Goal: Information Seeking & Learning: Learn about a topic

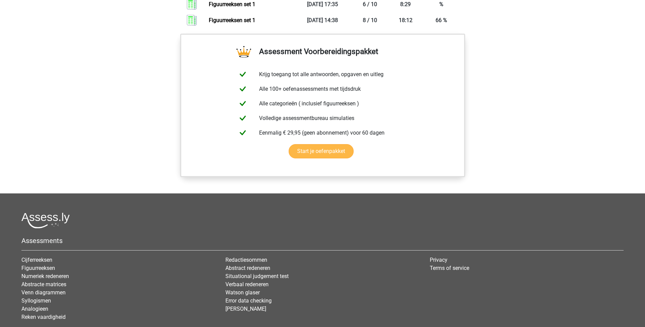
scroll to position [286, 0]
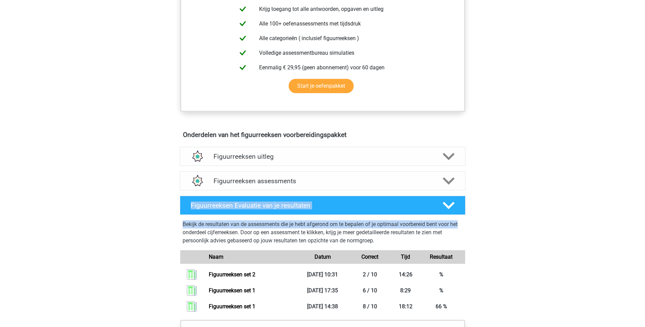
drag, startPoint x: 644, startPoint y: 191, endPoint x: 649, endPoint y: 219, distance: 28.8
click at [644, 219] on html "Registreer Nederlands English" at bounding box center [322, 186] width 645 height 945
drag, startPoint x: 649, startPoint y: 219, endPoint x: 635, endPoint y: 204, distance: 20.0
click at [630, 205] on div "Registreer Nederlands English" at bounding box center [322, 186] width 645 height 945
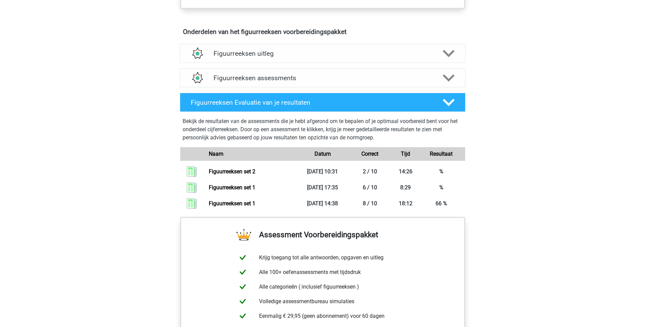
scroll to position [390, 0]
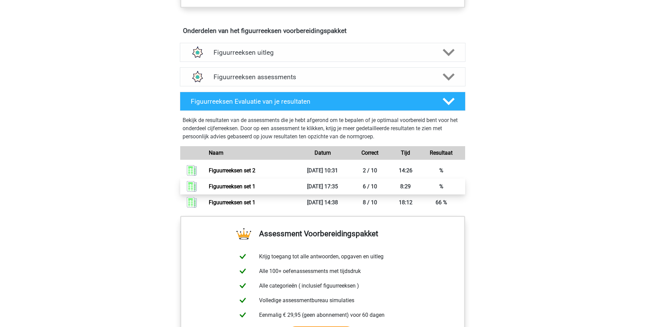
click at [241, 186] on link "Figuurreeksen set 1" at bounding box center [232, 186] width 47 height 6
click at [443, 75] on polygon at bounding box center [449, 76] width 12 height 7
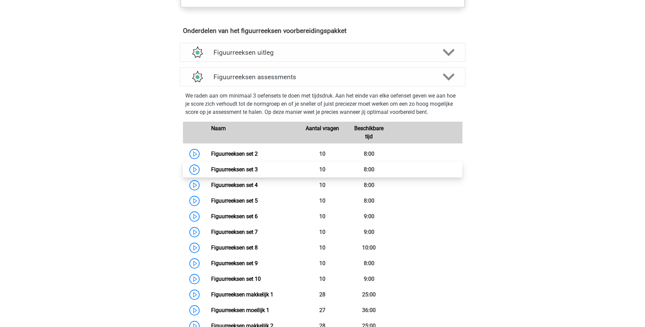
click at [243, 171] on link "Figuurreeksen set 3" at bounding box center [234, 169] width 47 height 6
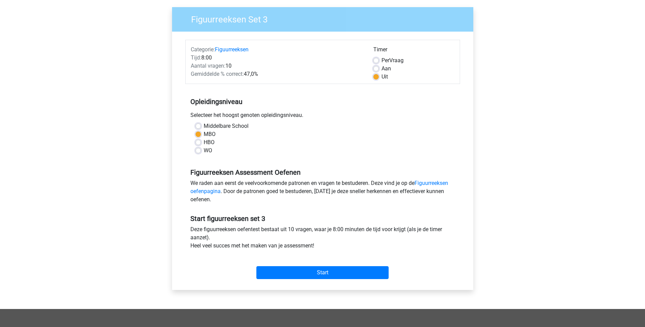
scroll to position [57, 0]
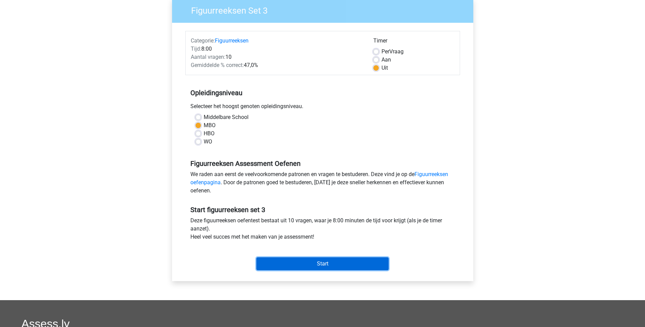
click at [342, 261] on input "Start" at bounding box center [322, 263] width 132 height 13
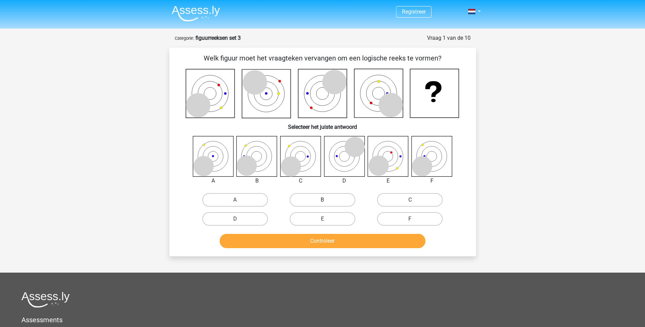
click at [329, 197] on label "B" at bounding box center [323, 200] width 66 height 14
click at [327, 200] on input "B" at bounding box center [324, 202] width 4 height 4
radio input "true"
click at [336, 238] on button "Controleer" at bounding box center [323, 241] width 206 height 14
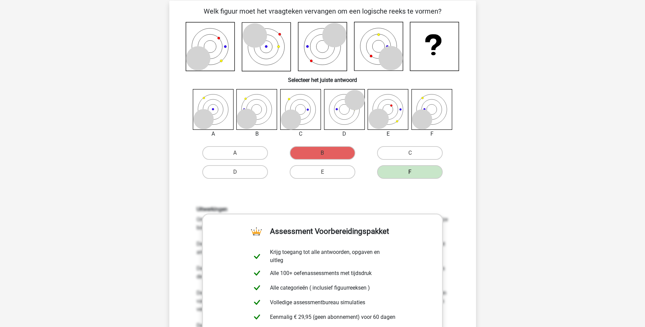
scroll to position [55, 0]
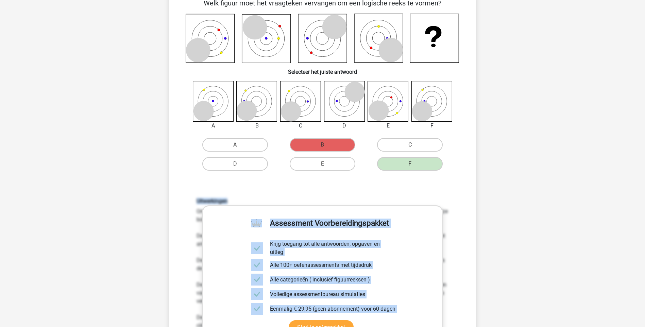
drag, startPoint x: 642, startPoint y: 154, endPoint x: 641, endPoint y: 186, distance: 31.3
click at [641, 186] on div "Registreer Nederlands English" at bounding box center [322, 294] width 645 height 699
drag, startPoint x: 641, startPoint y: 186, endPoint x: 624, endPoint y: 195, distance: 19.6
click at [623, 200] on div "Registreer Nederlands English" at bounding box center [322, 294] width 645 height 699
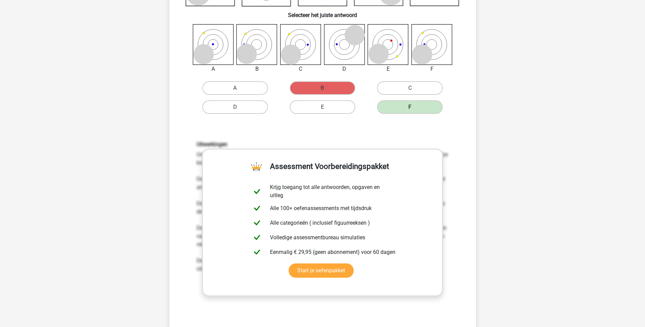
scroll to position [131, 0]
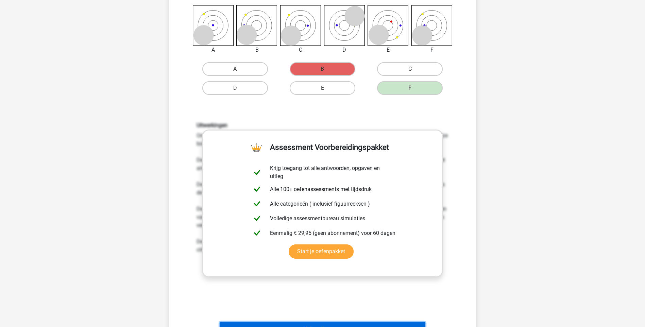
click at [394, 325] on button "Volgende vraag" at bounding box center [323, 329] width 206 height 14
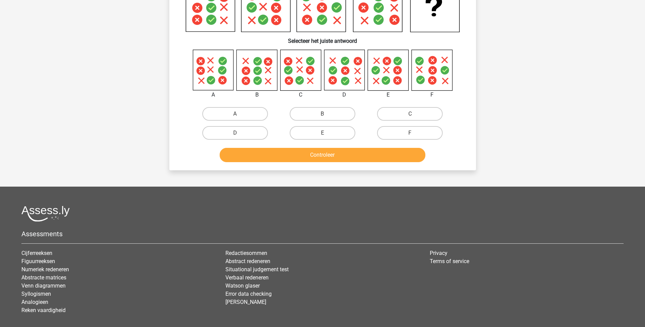
scroll to position [34, 0]
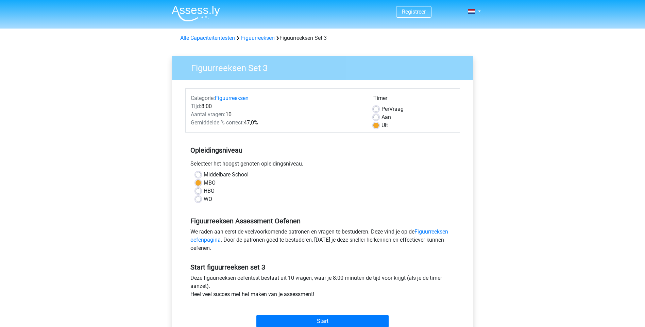
scroll to position [57, 0]
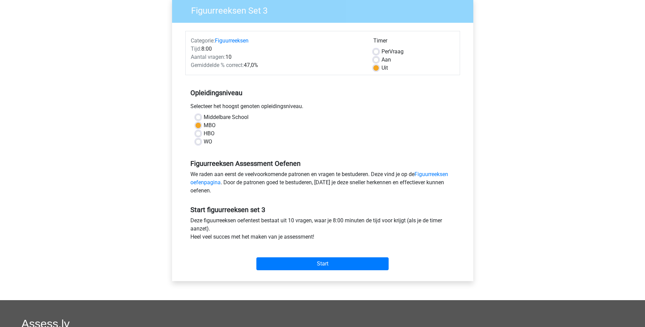
click at [204, 115] on label "Middelbare School" at bounding box center [226, 117] width 45 height 8
click at [199, 115] on input "Middelbare School" at bounding box center [197, 116] width 5 height 7
radio input "true"
click at [325, 264] on input "Start" at bounding box center [322, 263] width 132 height 13
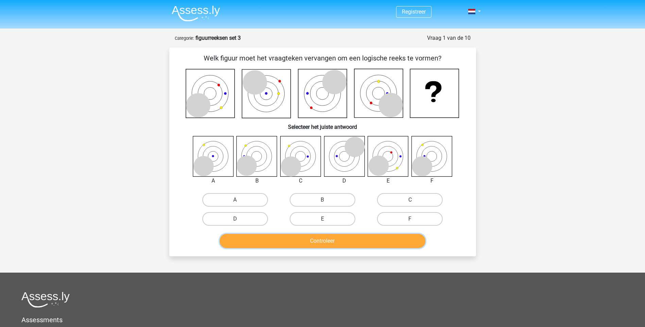
click at [328, 240] on button "Controleer" at bounding box center [323, 241] width 206 height 14
drag, startPoint x: 332, startPoint y: 219, endPoint x: 343, endPoint y: 220, distance: 11.0
click at [333, 219] on label "E" at bounding box center [323, 219] width 66 height 14
click at [327, 219] on input "E" at bounding box center [324, 221] width 4 height 4
radio input "true"
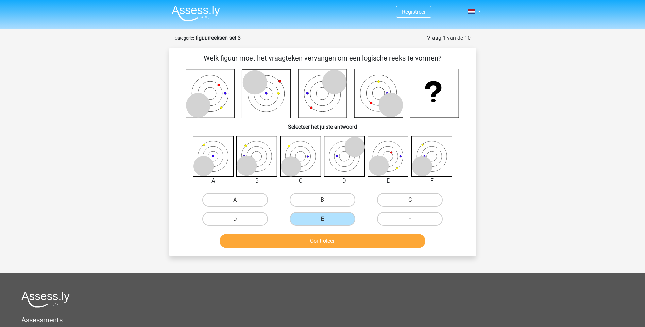
click at [426, 222] on label "F" at bounding box center [410, 219] width 66 height 14
click at [414, 222] on input "F" at bounding box center [412, 221] width 4 height 4
radio input "true"
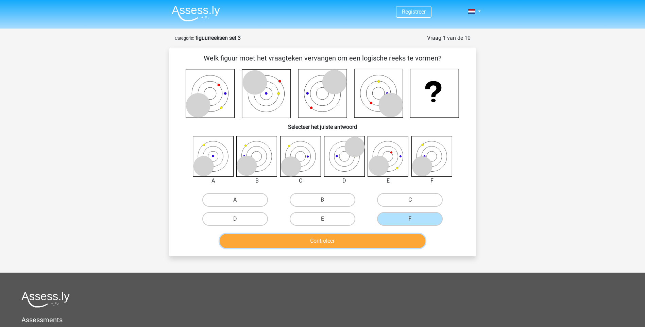
click at [394, 239] on button "Controleer" at bounding box center [323, 241] width 206 height 14
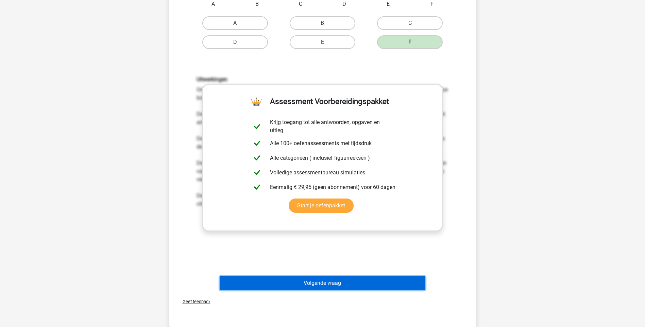
click at [357, 286] on button "Volgende vraag" at bounding box center [323, 283] width 206 height 14
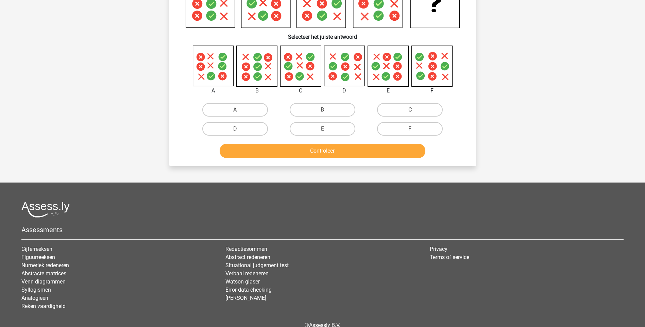
scroll to position [34, 0]
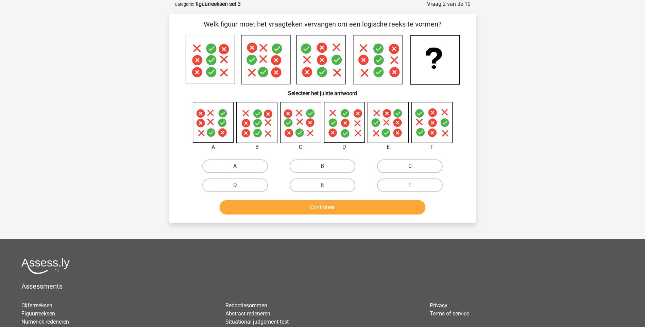
click at [324, 187] on input "E" at bounding box center [324, 187] width 4 height 4
radio input "true"
click at [334, 209] on button "Controleer" at bounding box center [323, 207] width 206 height 14
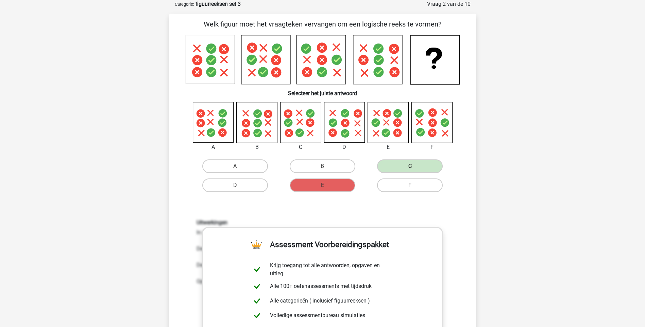
scroll to position [320, 0]
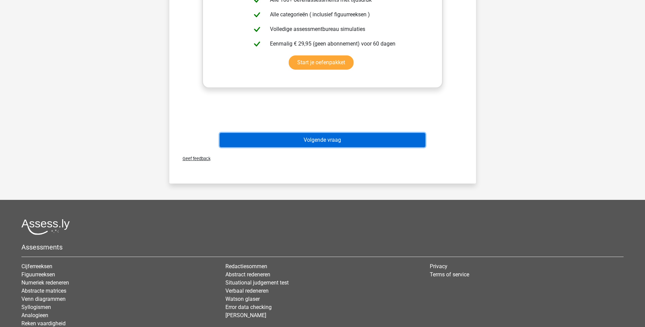
drag, startPoint x: 327, startPoint y: 134, endPoint x: 337, endPoint y: 142, distance: 13.5
click at [327, 135] on button "Volgende vraag" at bounding box center [323, 140] width 206 height 14
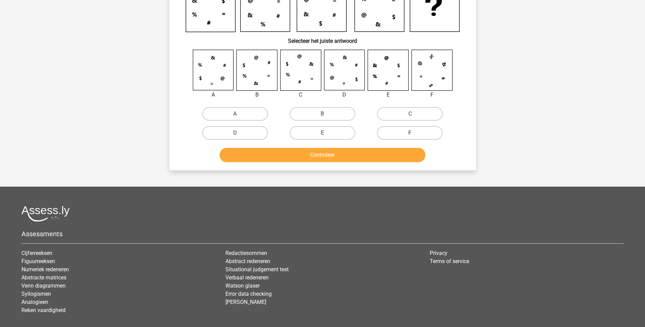
scroll to position [34, 0]
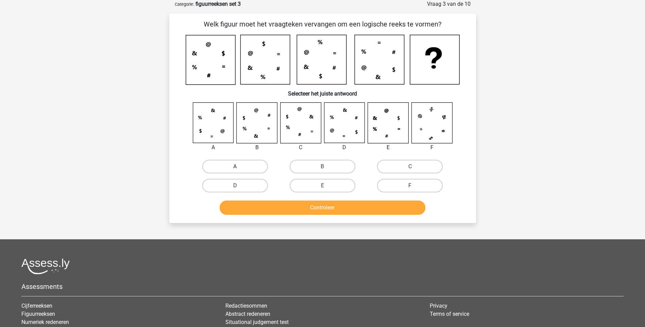
click at [228, 169] on label "A" at bounding box center [235, 167] width 66 height 14
click at [235, 169] on input "A" at bounding box center [237, 169] width 4 height 4
radio input "true"
drag, startPoint x: 295, startPoint y: 210, endPoint x: 302, endPoint y: 213, distance: 7.8
click at [295, 210] on button "Controleer" at bounding box center [323, 208] width 206 height 14
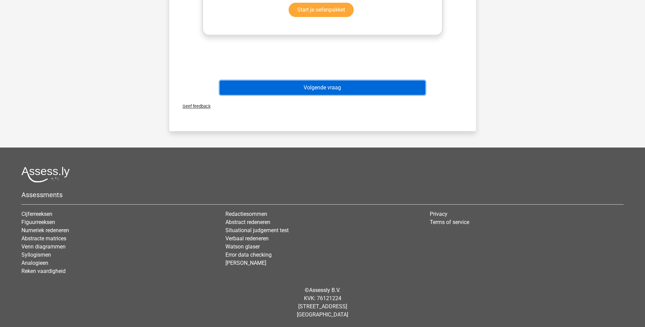
click at [337, 90] on button "Volgende vraag" at bounding box center [323, 88] width 206 height 14
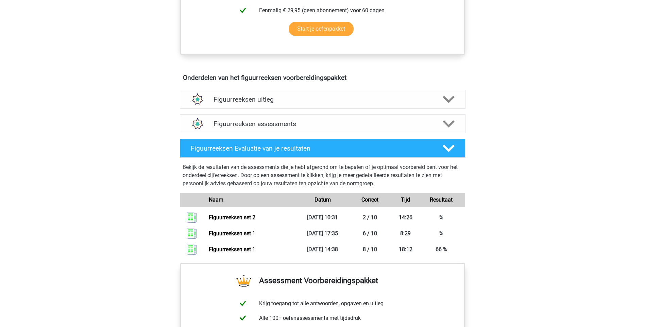
scroll to position [334, 0]
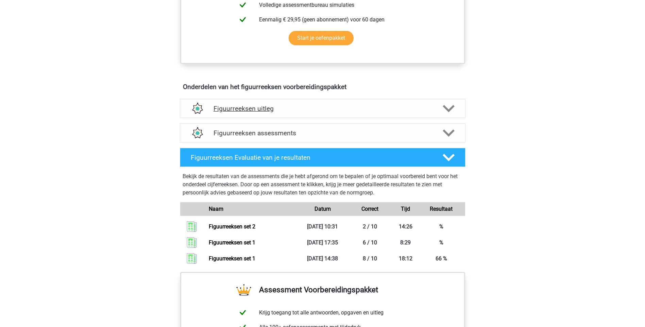
click at [448, 112] on icon at bounding box center [449, 109] width 12 height 12
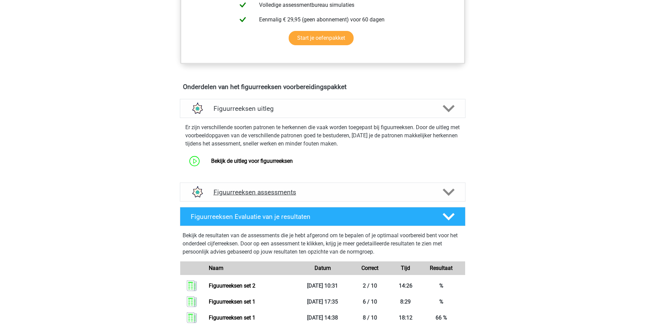
click at [447, 191] on icon at bounding box center [449, 192] width 12 height 12
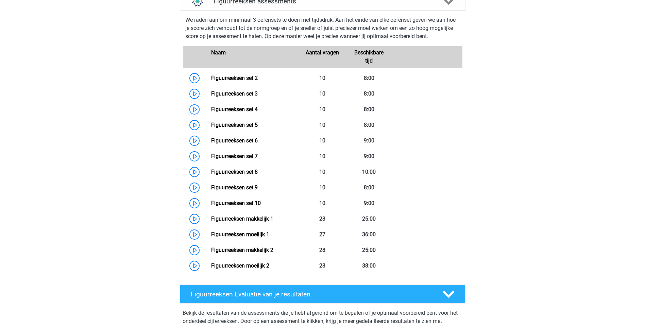
scroll to position [526, 0]
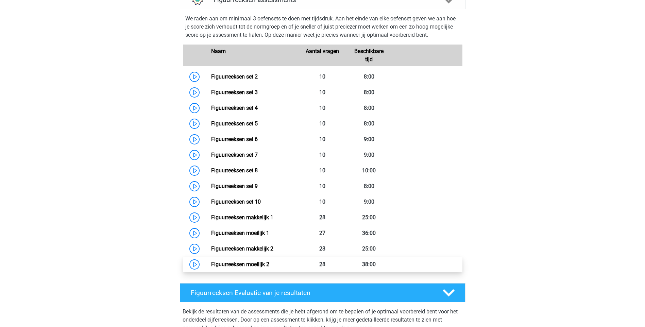
click at [261, 264] on link "Figuurreeksen moeilijk 2" at bounding box center [240, 264] width 58 height 6
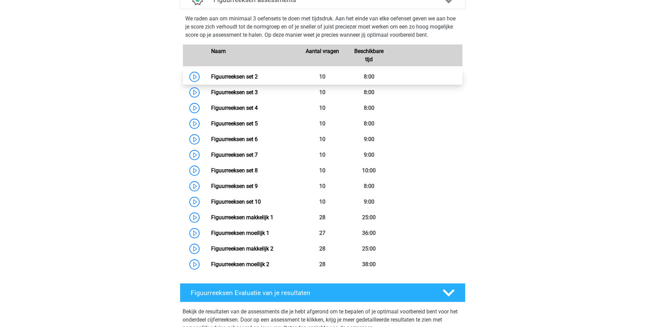
click at [258, 78] on link "Figuurreeksen set 2" at bounding box center [234, 76] width 47 height 6
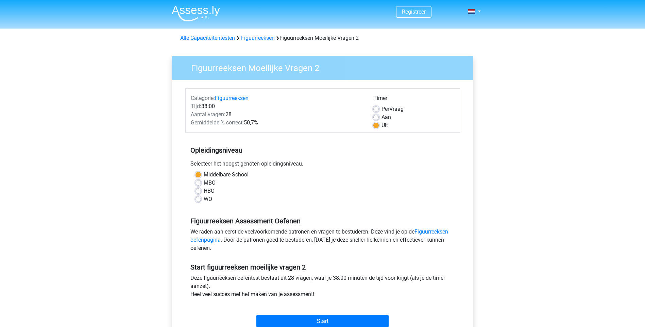
drag, startPoint x: 196, startPoint y: 181, endPoint x: 201, endPoint y: 185, distance: 5.8
click at [204, 182] on label "MBO" at bounding box center [210, 183] width 12 height 8
click at [197, 182] on input "MBO" at bounding box center [197, 182] width 5 height 7
radio input "true"
click at [321, 324] on input "Start" at bounding box center [322, 321] width 132 height 13
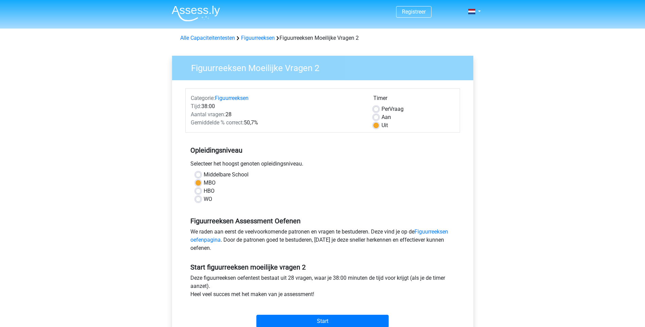
click at [381, 111] on label "Per Vraag" at bounding box center [392, 109] width 22 height 8
click at [377, 111] on input "Per Vraag" at bounding box center [375, 108] width 5 height 7
radio input "true"
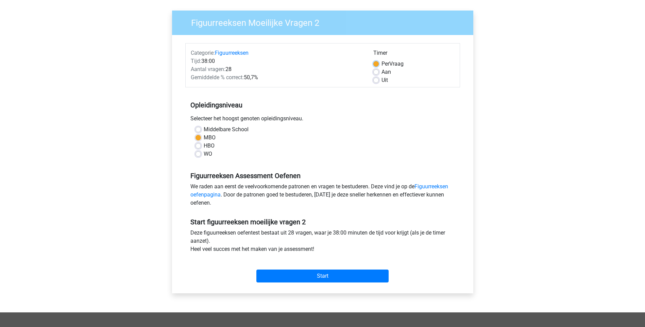
scroll to position [46, 0]
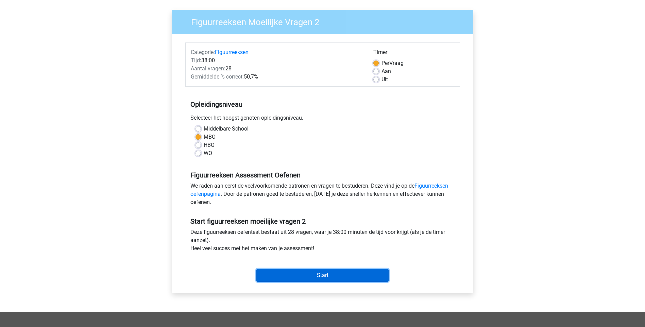
click at [327, 273] on input "Start" at bounding box center [322, 275] width 132 height 13
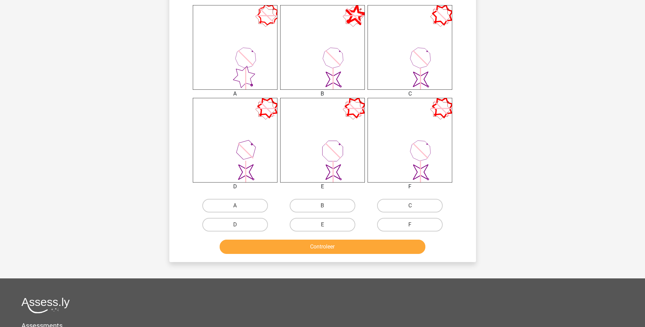
scroll to position [264, 0]
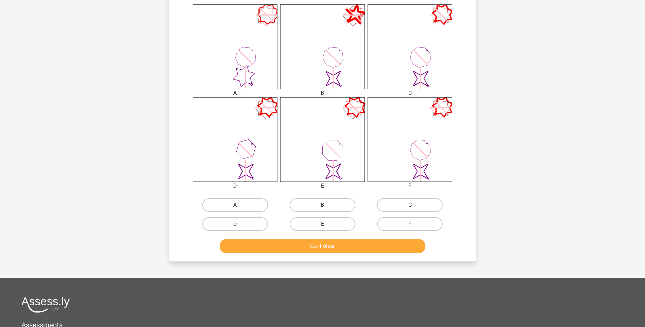
click at [342, 206] on label "B" at bounding box center [323, 205] width 66 height 14
click at [327, 206] on input "B" at bounding box center [324, 207] width 4 height 4
radio input "true"
drag, startPoint x: 347, startPoint y: 245, endPoint x: 357, endPoint y: 248, distance: 11.1
click at [347, 245] on button "Controleer" at bounding box center [323, 246] width 206 height 14
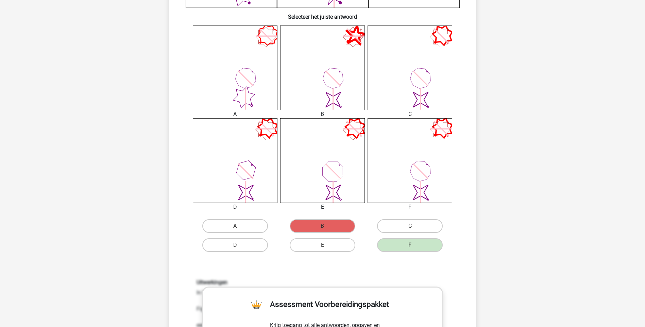
scroll to position [251, 0]
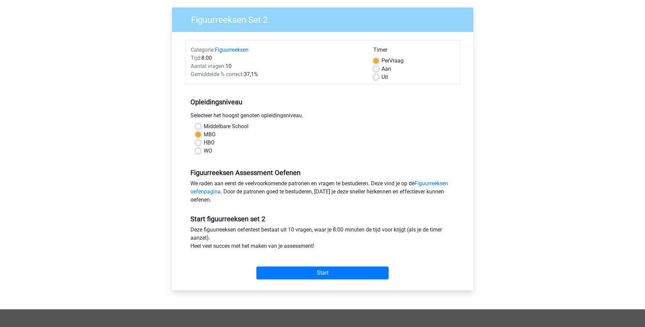
scroll to position [59, 0]
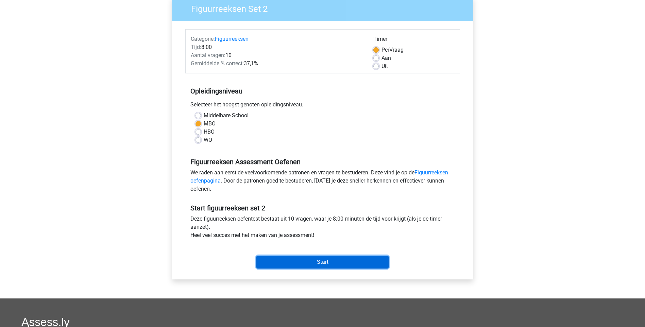
click at [301, 263] on input "Start" at bounding box center [322, 262] width 132 height 13
click at [381, 67] on label "Uit" at bounding box center [384, 66] width 6 height 8
click at [376, 67] on input "Uit" at bounding box center [375, 65] width 5 height 7
radio input "true"
click at [333, 259] on input "Start" at bounding box center [322, 262] width 132 height 13
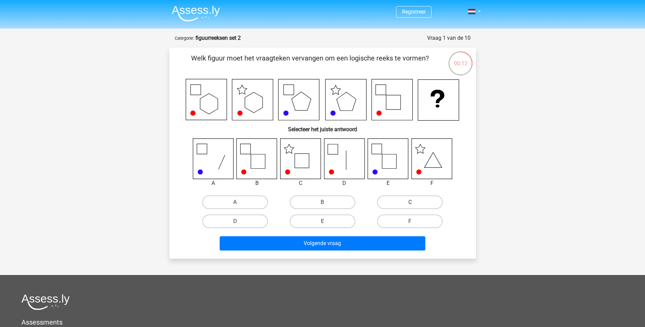
drag, startPoint x: 417, startPoint y: 202, endPoint x: 410, endPoint y: 215, distance: 15.7
click at [417, 202] on label "C" at bounding box center [410, 202] width 66 height 14
click at [414, 202] on input "C" at bounding box center [412, 204] width 4 height 4
radio input "true"
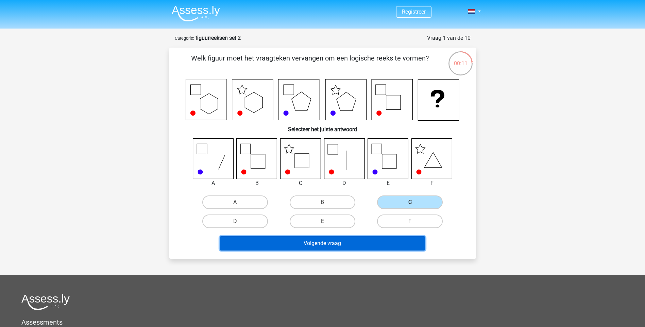
click at [386, 242] on button "Volgende vraag" at bounding box center [323, 243] width 206 height 14
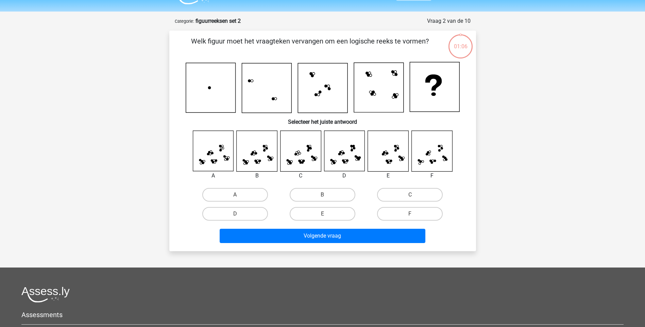
scroll to position [34, 0]
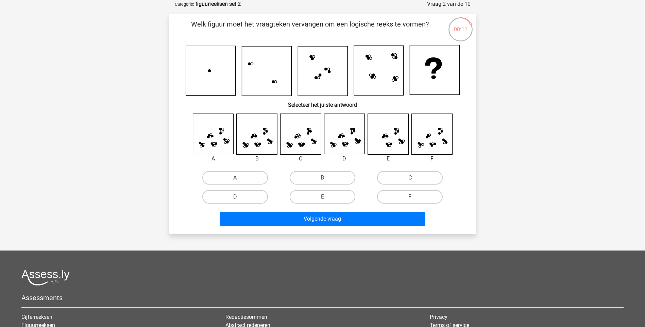
click at [415, 194] on label "F" at bounding box center [410, 197] width 66 height 14
click at [414, 197] on input "F" at bounding box center [412, 199] width 4 height 4
radio input "true"
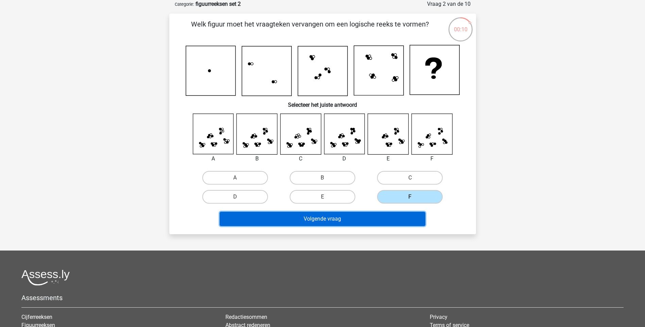
click at [398, 219] on button "Volgende vraag" at bounding box center [323, 219] width 206 height 14
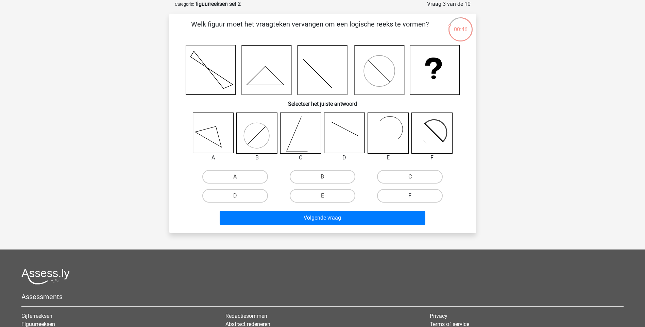
click at [415, 196] on label "F" at bounding box center [410, 196] width 66 height 14
click at [414, 196] on input "F" at bounding box center [412, 198] width 4 height 4
radio input "true"
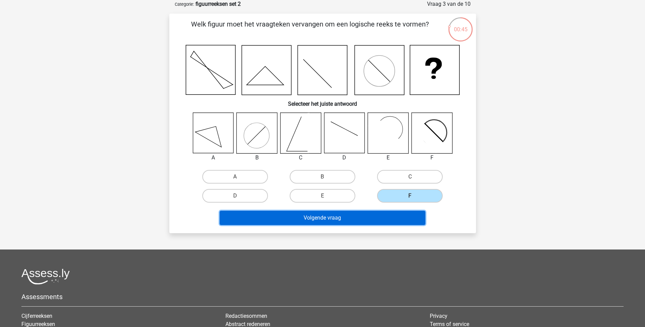
click at [403, 217] on button "Volgende vraag" at bounding box center [323, 218] width 206 height 14
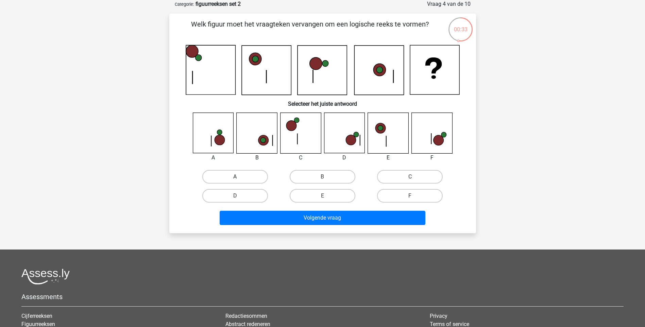
click at [245, 180] on label "A" at bounding box center [235, 177] width 66 height 14
click at [239, 180] on input "A" at bounding box center [237, 179] width 4 height 4
radio input "true"
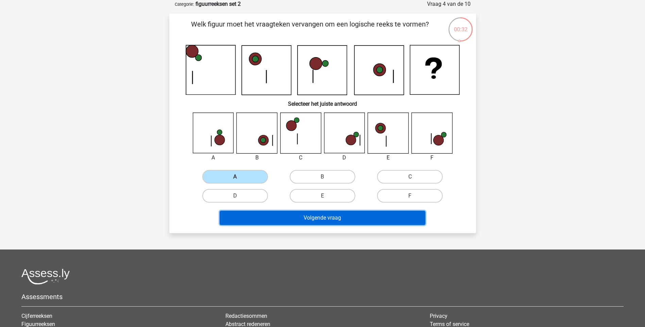
click at [301, 220] on button "Volgende vraag" at bounding box center [323, 218] width 206 height 14
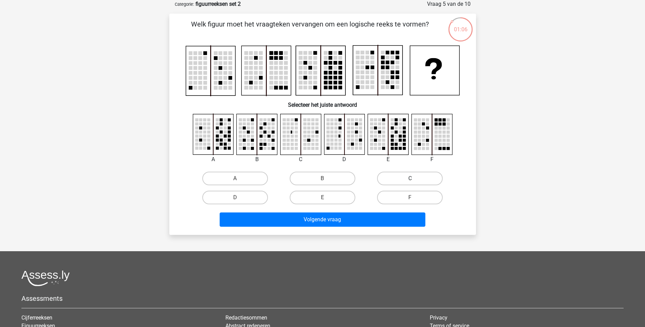
click at [414, 180] on div "C" at bounding box center [410, 179] width 82 height 14
click at [396, 179] on label "C" at bounding box center [410, 179] width 66 height 14
click at [410, 179] on input "C" at bounding box center [412, 180] width 4 height 4
radio input "true"
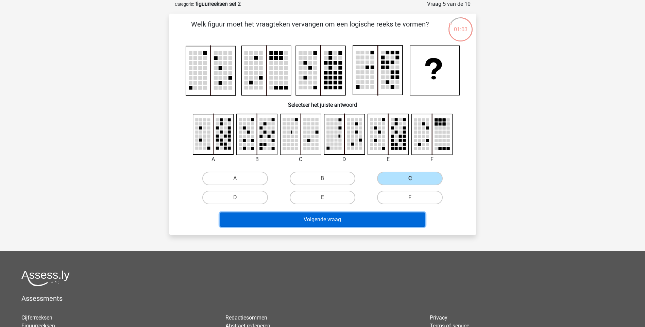
drag, startPoint x: 344, startPoint y: 218, endPoint x: 351, endPoint y: 218, distance: 6.8
click at [347, 218] on button "Volgende vraag" at bounding box center [323, 219] width 206 height 14
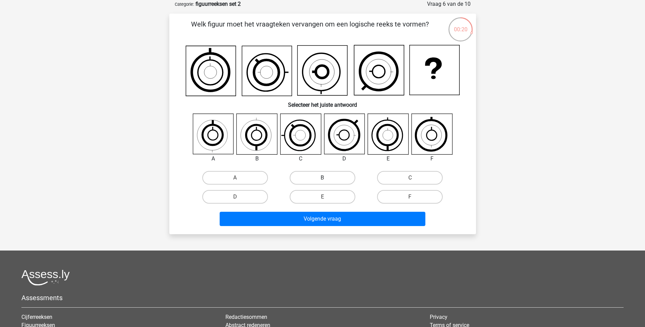
click at [332, 179] on label "B" at bounding box center [323, 178] width 66 height 14
click at [327, 179] on input "B" at bounding box center [324, 180] width 4 height 4
radio input "true"
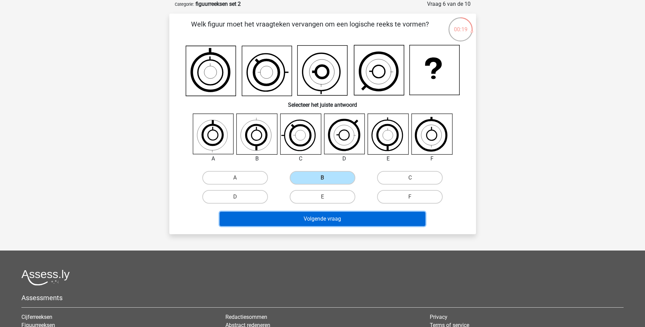
click at [357, 220] on button "Volgende vraag" at bounding box center [323, 219] width 206 height 14
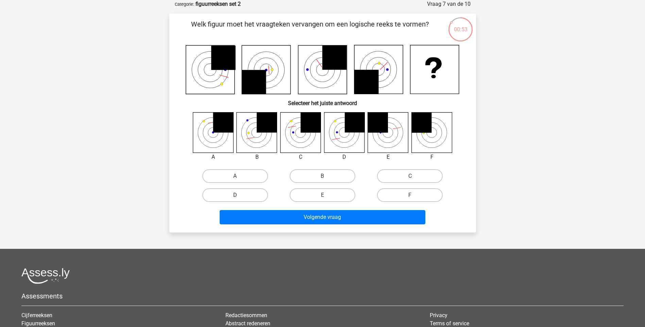
click at [254, 196] on label "D" at bounding box center [235, 195] width 66 height 14
click at [239, 196] on input "D" at bounding box center [237, 197] width 4 height 4
radio input "true"
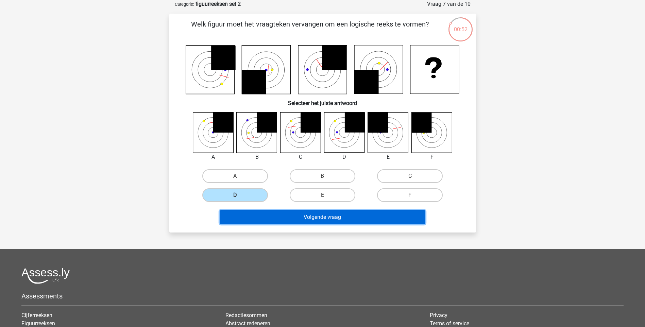
click at [315, 217] on button "Volgende vraag" at bounding box center [323, 217] width 206 height 14
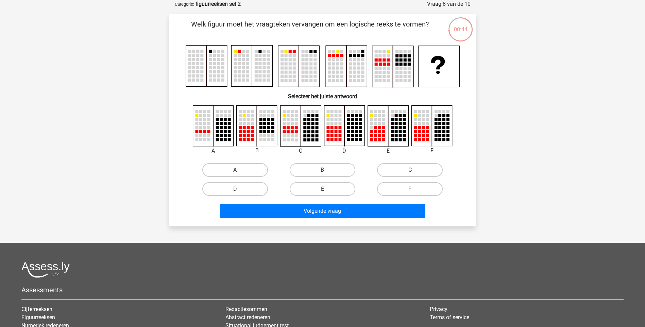
drag, startPoint x: 340, startPoint y: 184, endPoint x: 351, endPoint y: 200, distance: 19.8
click at [341, 186] on label "E" at bounding box center [323, 189] width 66 height 14
click at [327, 189] on input "E" at bounding box center [324, 191] width 4 height 4
radio input "true"
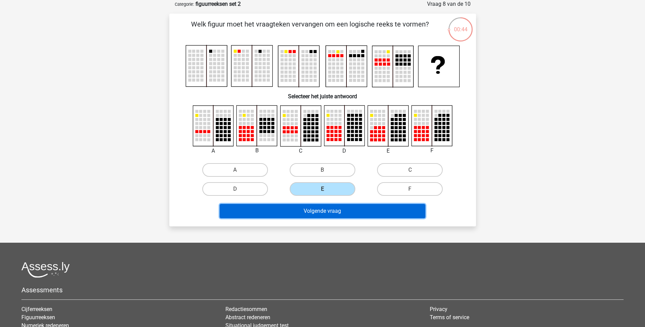
drag, startPoint x: 353, startPoint y: 207, endPoint x: 361, endPoint y: 210, distance: 8.2
click at [354, 208] on button "Volgende vraag" at bounding box center [323, 211] width 206 height 14
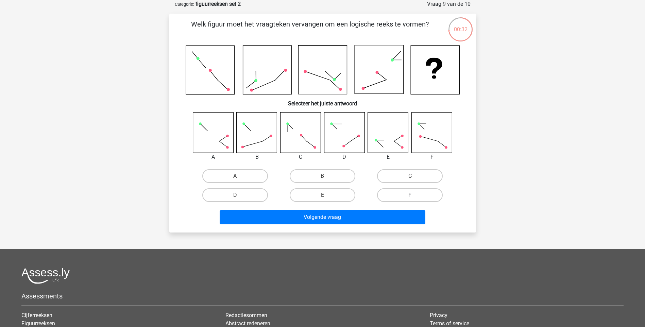
click at [417, 191] on label "F" at bounding box center [410, 195] width 66 height 14
click at [414, 195] on input "F" at bounding box center [412, 197] width 4 height 4
radio input "true"
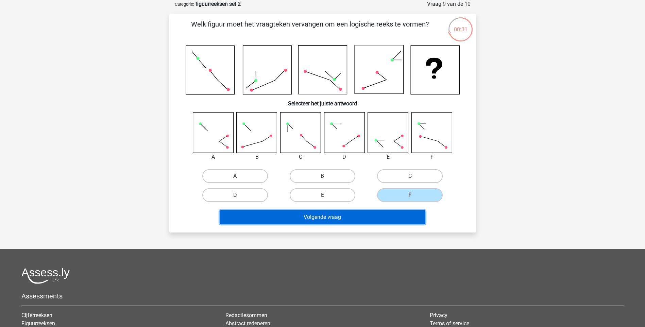
click at [405, 222] on button "Volgende vraag" at bounding box center [323, 217] width 206 height 14
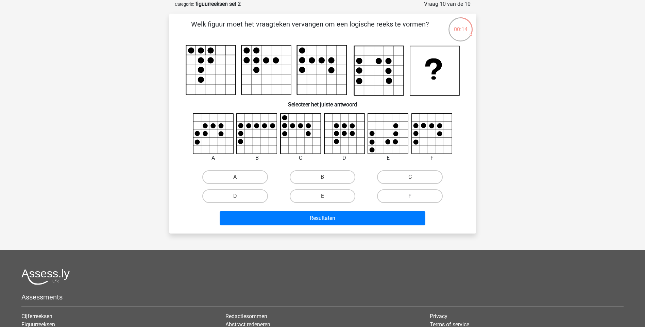
click at [422, 192] on label "F" at bounding box center [410, 196] width 66 height 14
click at [414, 196] on input "F" at bounding box center [412, 198] width 4 height 4
radio input "true"
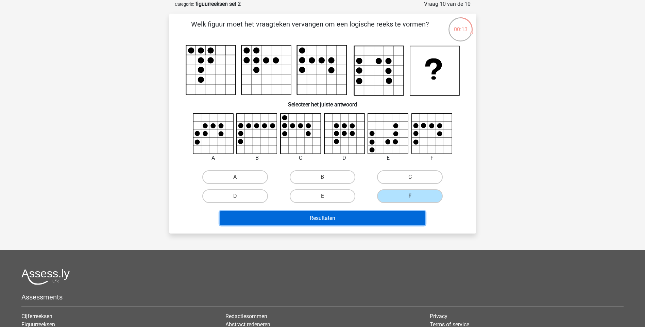
drag, startPoint x: 379, startPoint y: 220, endPoint x: 397, endPoint y: 219, distance: 17.3
click at [380, 220] on button "Resultaten" at bounding box center [323, 218] width 206 height 14
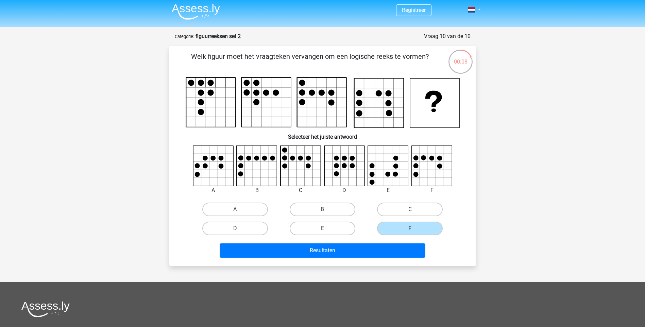
scroll to position [0, 0]
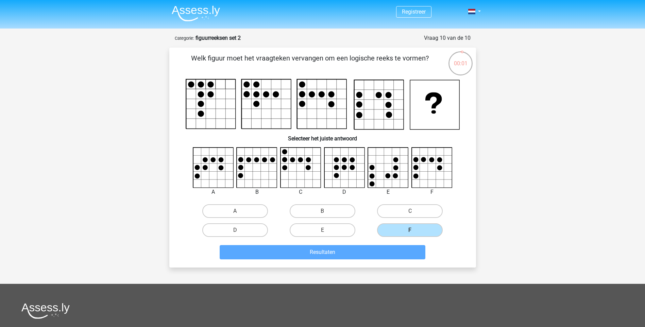
click at [202, 10] on img at bounding box center [196, 13] width 48 height 16
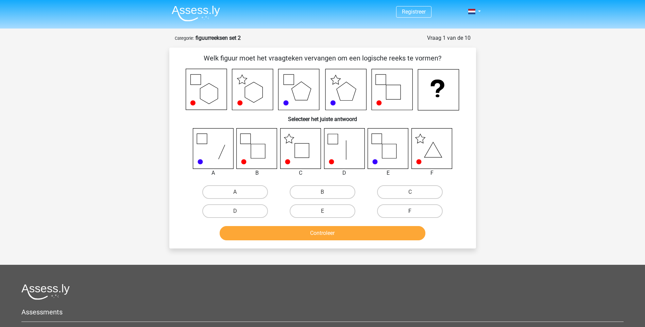
click at [411, 210] on label "F" at bounding box center [410, 211] width 66 height 14
click at [411, 211] on input "F" at bounding box center [412, 213] width 4 height 4
radio input "true"
click at [395, 239] on button "Controleer" at bounding box center [323, 233] width 206 height 14
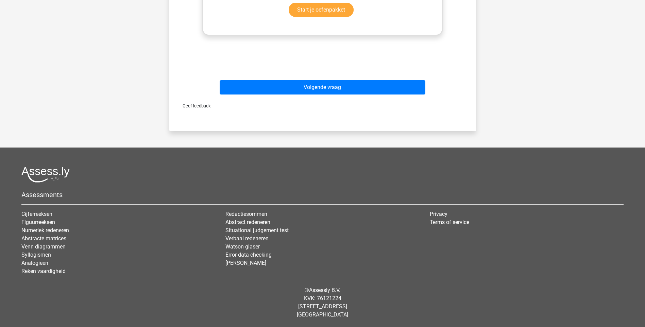
scroll to position [79, 0]
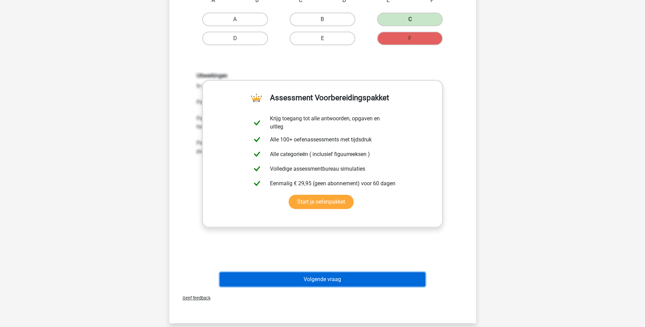
click at [335, 276] on button "Volgende vraag" at bounding box center [323, 279] width 206 height 14
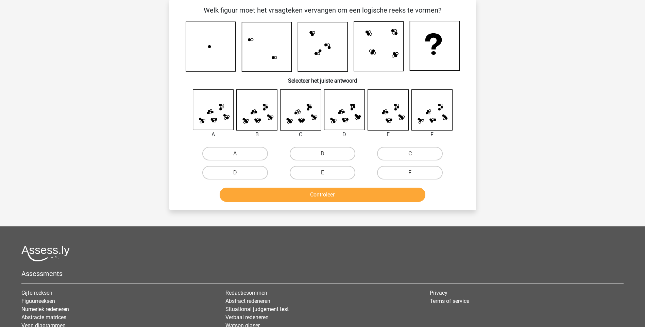
scroll to position [34, 0]
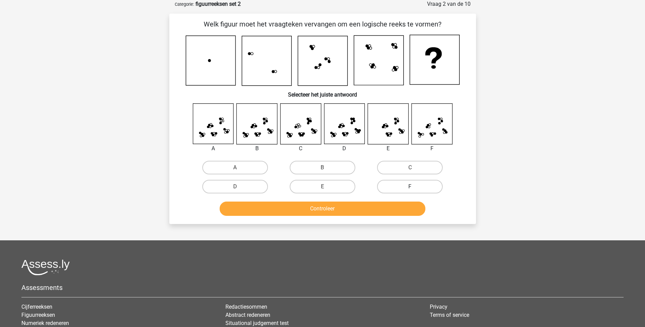
click at [415, 181] on label "F" at bounding box center [410, 187] width 66 height 14
click at [414, 187] on input "F" at bounding box center [412, 189] width 4 height 4
radio input "true"
drag, startPoint x: 397, startPoint y: 206, endPoint x: 397, endPoint y: 209, distance: 3.5
click at [397, 208] on button "Controleer" at bounding box center [323, 209] width 206 height 14
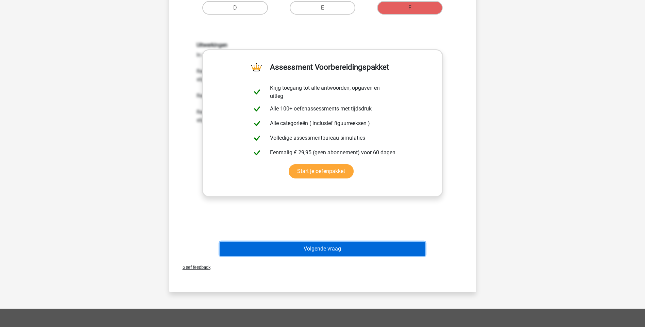
click at [328, 243] on button "Volgende vraag" at bounding box center [323, 249] width 206 height 14
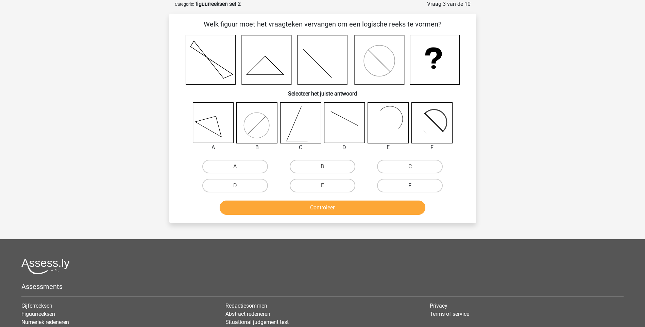
click at [411, 180] on label "F" at bounding box center [410, 186] width 66 height 14
click at [411, 186] on input "F" at bounding box center [412, 188] width 4 height 4
radio input "true"
click at [389, 199] on div "Controleer" at bounding box center [322, 206] width 285 height 22
click at [386, 202] on button "Controleer" at bounding box center [323, 208] width 206 height 14
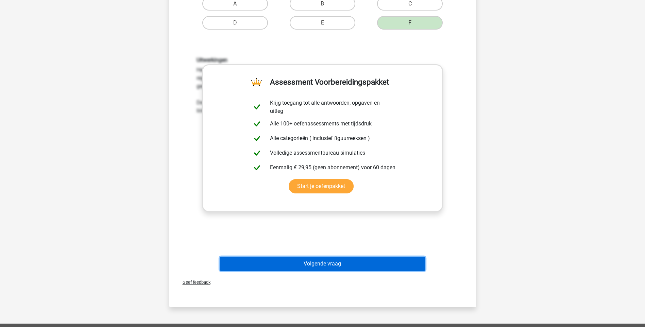
click at [355, 266] on button "Volgende vraag" at bounding box center [323, 264] width 206 height 14
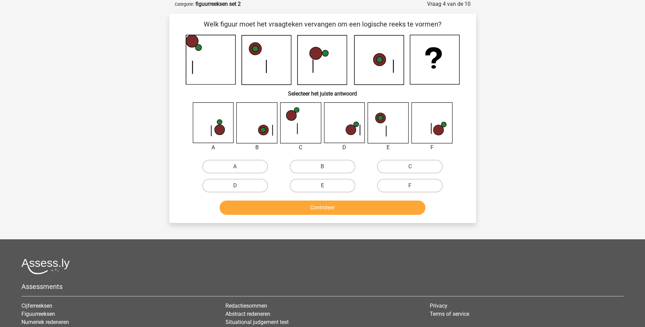
click at [235, 169] on input "A" at bounding box center [237, 169] width 4 height 4
radio input "true"
click at [298, 209] on button "Controleer" at bounding box center [323, 208] width 206 height 14
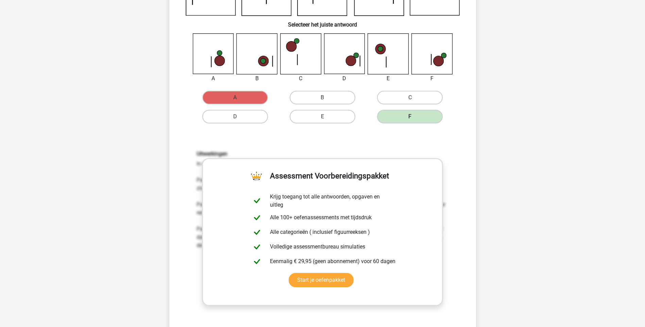
scroll to position [104, 0]
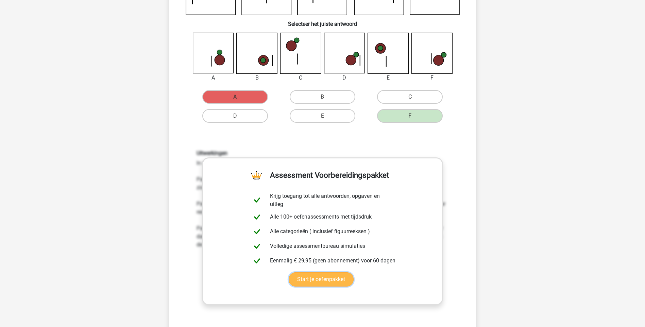
click at [327, 279] on link "Start je oefenpakket" at bounding box center [321, 279] width 65 height 14
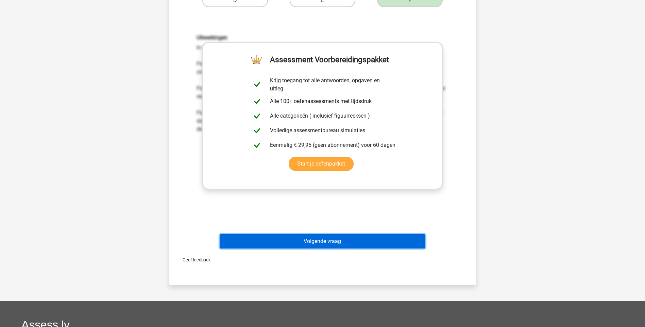
click at [324, 242] on button "Volgende vraag" at bounding box center [323, 241] width 206 height 14
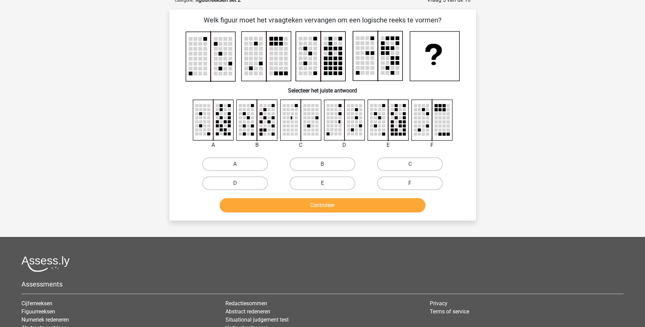
scroll to position [34, 0]
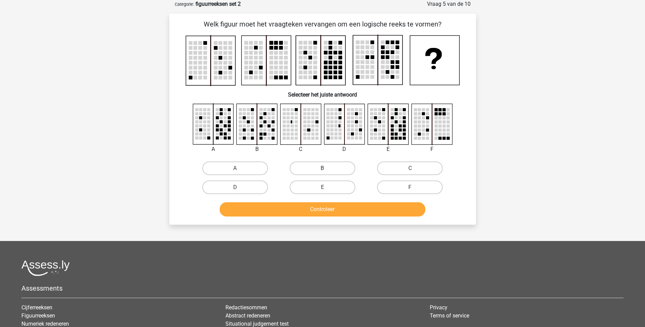
click at [318, 169] on label "B" at bounding box center [323, 168] width 66 height 14
click at [322, 169] on input "B" at bounding box center [324, 170] width 4 height 4
radio input "true"
click at [329, 212] on button "Controleer" at bounding box center [323, 209] width 206 height 14
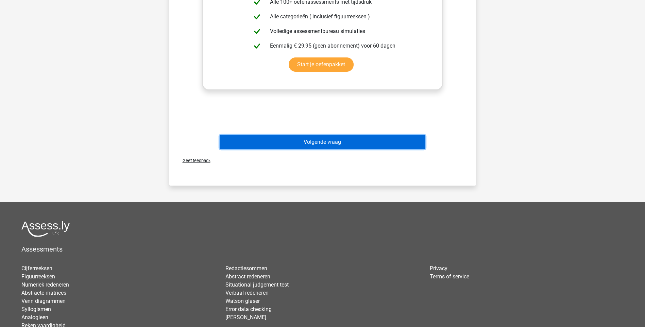
click at [325, 147] on button "Volgende vraag" at bounding box center [323, 142] width 206 height 14
